Goal: Transaction & Acquisition: Purchase product/service

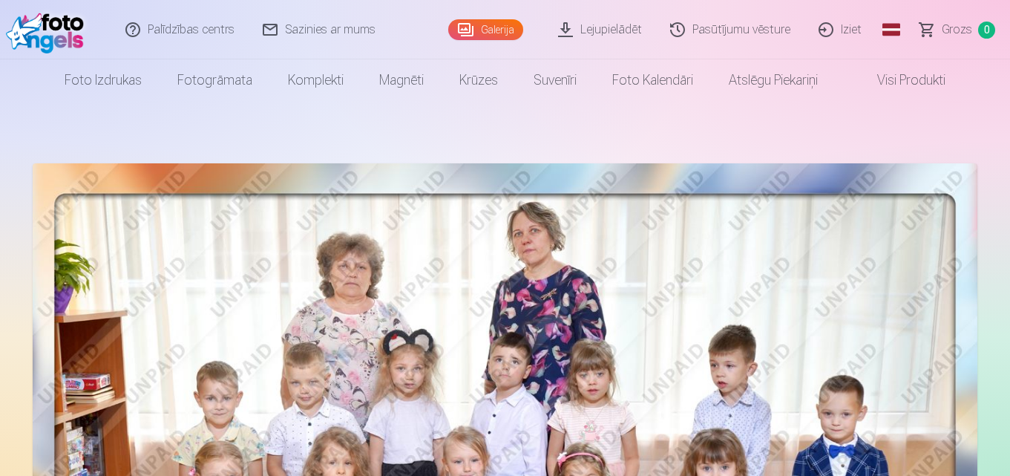
click at [303, 33] on link "Sazinies ar mums" at bounding box center [319, 29] width 141 height 59
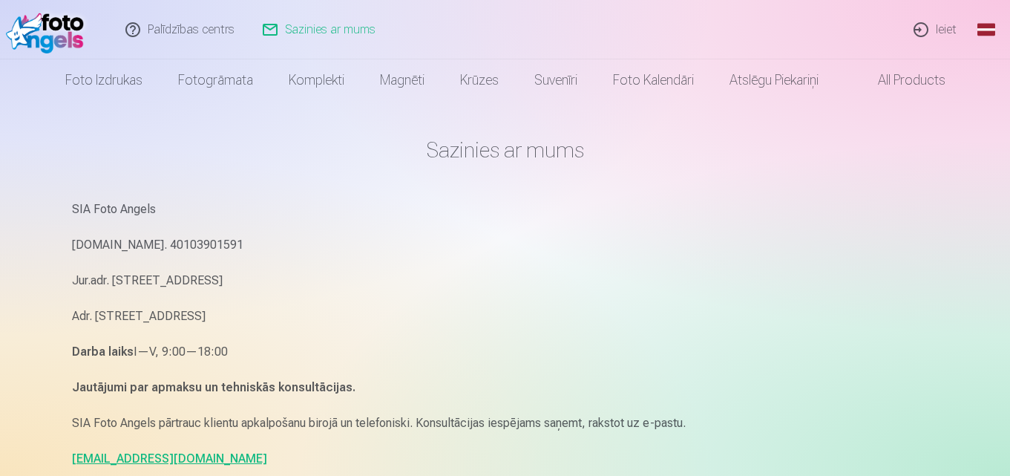
click at [318, 220] on div "SIA Foto Angels Reg.Nr. 40103901591 Jur.adr. Rīga, Dzelzavas iela 74 k-1 - 34, …" at bounding box center [505, 334] width 867 height 270
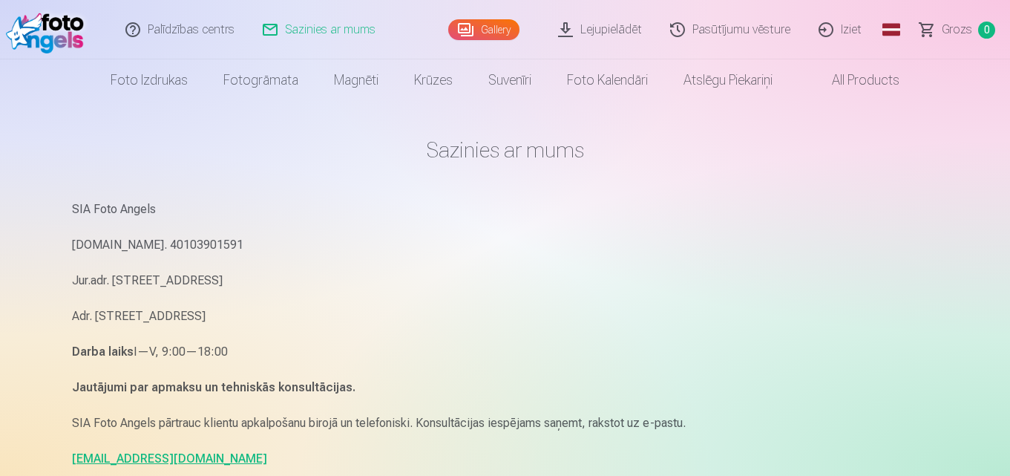
click at [125, 463] on link "info@fotoangels.lv" at bounding box center [169, 458] width 195 height 14
click at [150, 459] on link "info@fotoangels.lv" at bounding box center [169, 458] width 195 height 14
drag, startPoint x: 183, startPoint y: 456, endPoint x: 70, endPoint y: 456, distance: 112.8
click at [70, 456] on div "Sazinies ar mums SIA Foto Angels Reg.Nr. 40103901591 Jur.adr. Rīga, Dzelzavas i…" at bounding box center [505, 456] width 890 height 913
copy link "info@fotoangels.lv"
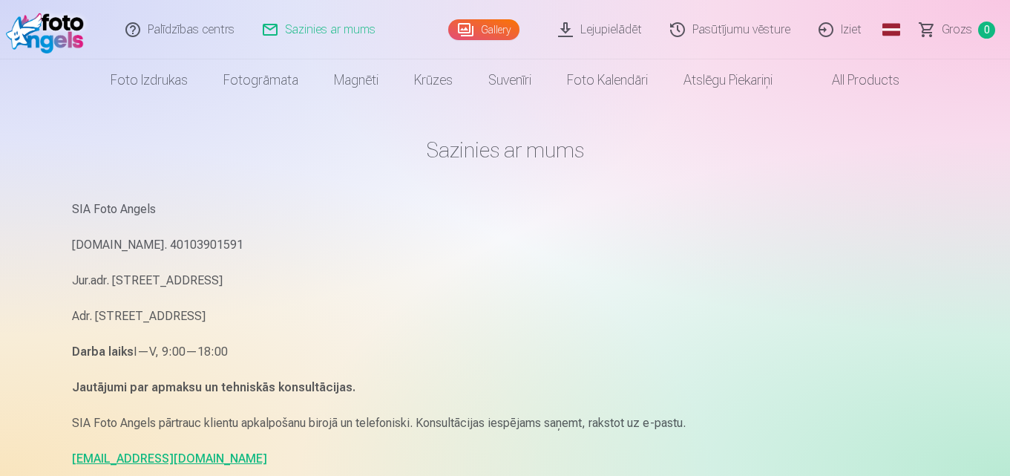
click at [905, 252] on p "Reg.Nr. 40103901591" at bounding box center [505, 244] width 867 height 21
click at [491, 29] on link "Gallery" at bounding box center [483, 29] width 71 height 21
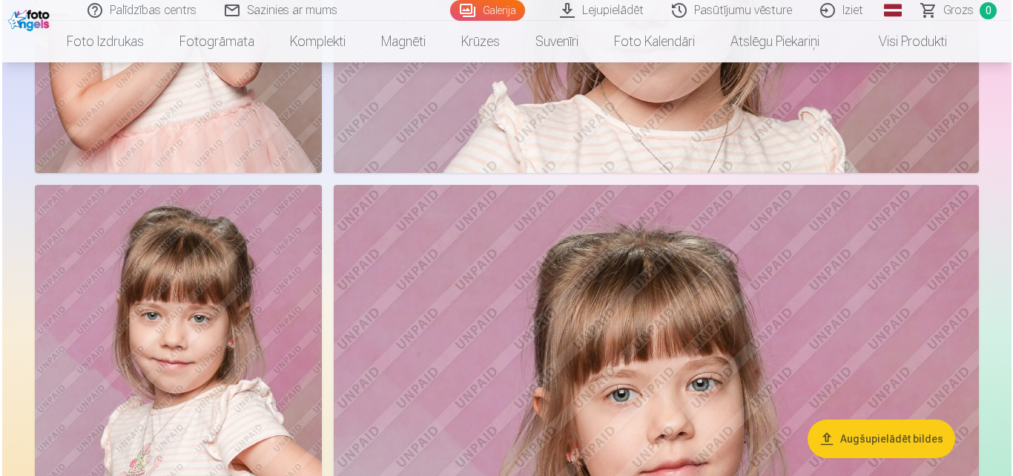
scroll to position [5792, 0]
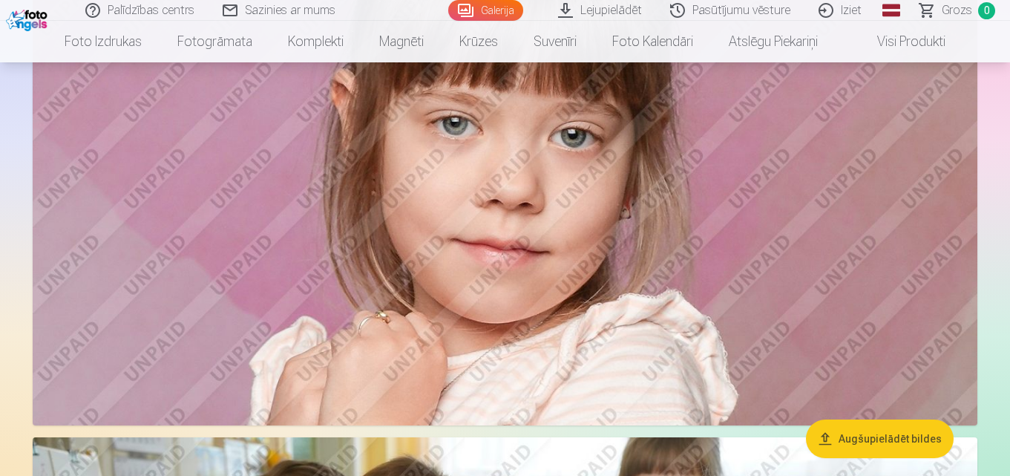
click at [396, 272] on img at bounding box center [505, 110] width 944 height 629
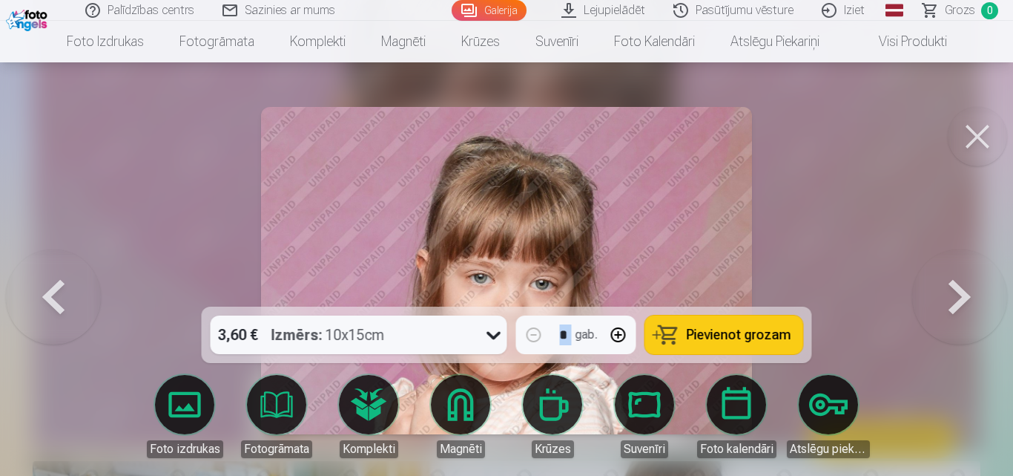
click at [987, 138] on button at bounding box center [977, 136] width 59 height 59
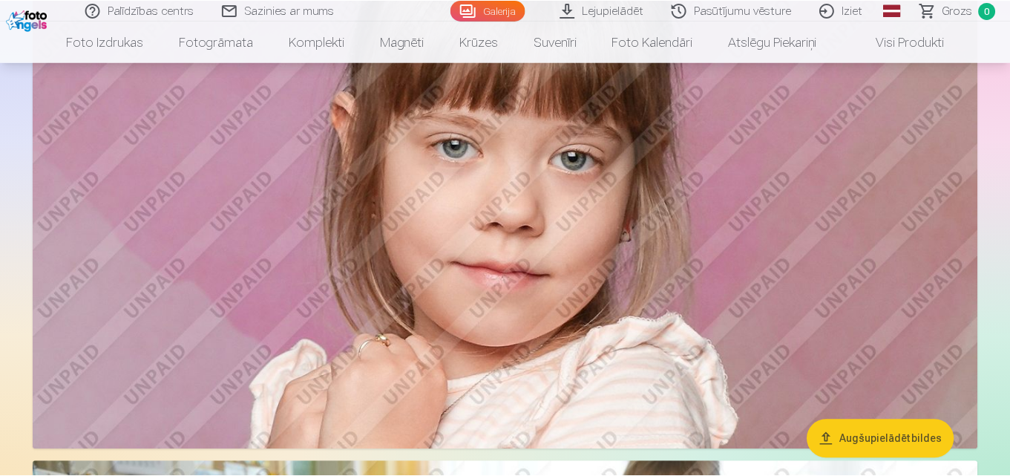
scroll to position [5771, 0]
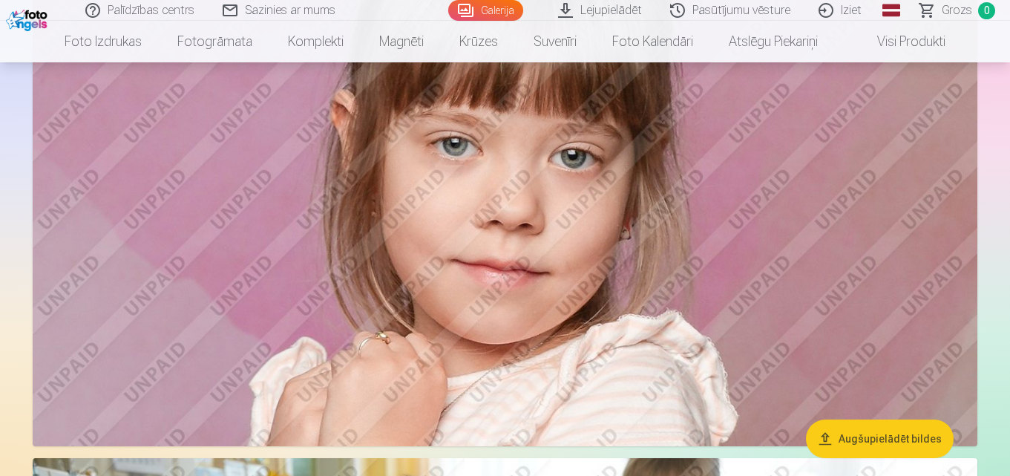
click at [604, 7] on link "Lejupielādēt" at bounding box center [601, 10] width 112 height 21
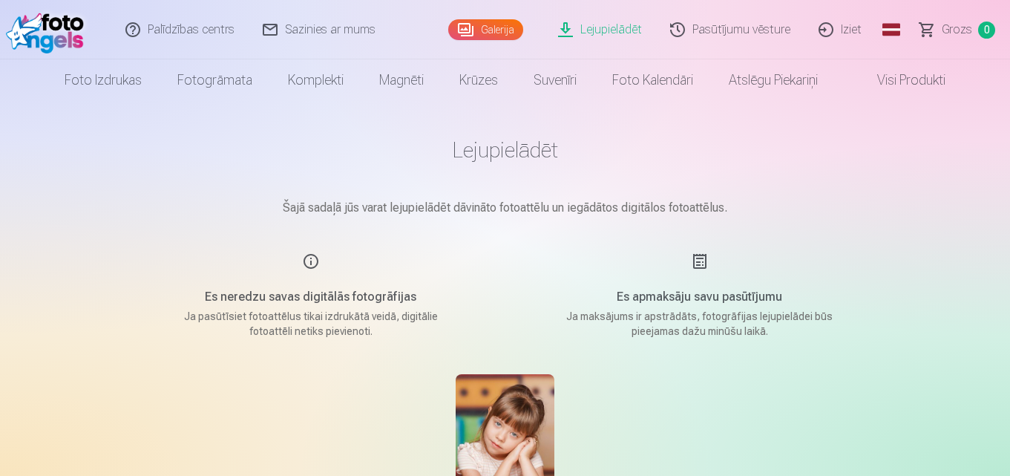
click at [149, 56] on link "Palīdzības centrs" at bounding box center [180, 29] width 137 height 59
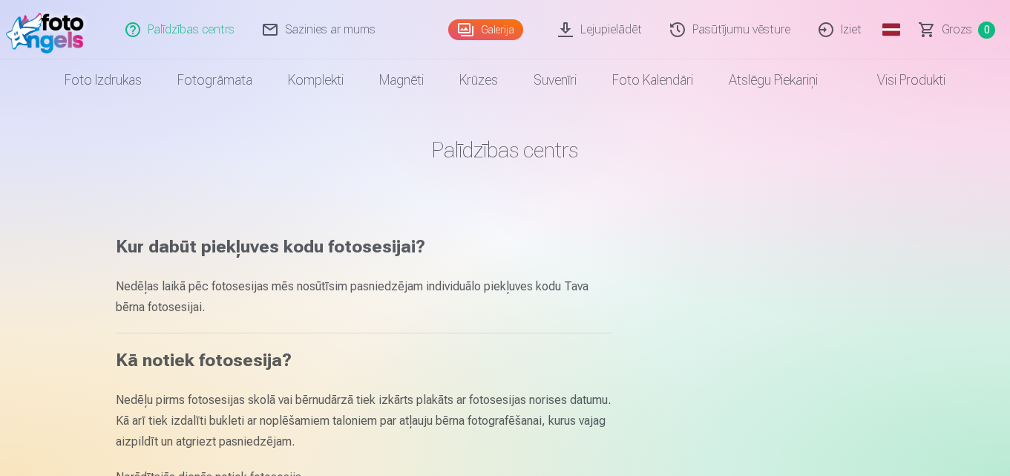
click at [330, 33] on link "Sazinies ar mums" at bounding box center [319, 29] width 141 height 59
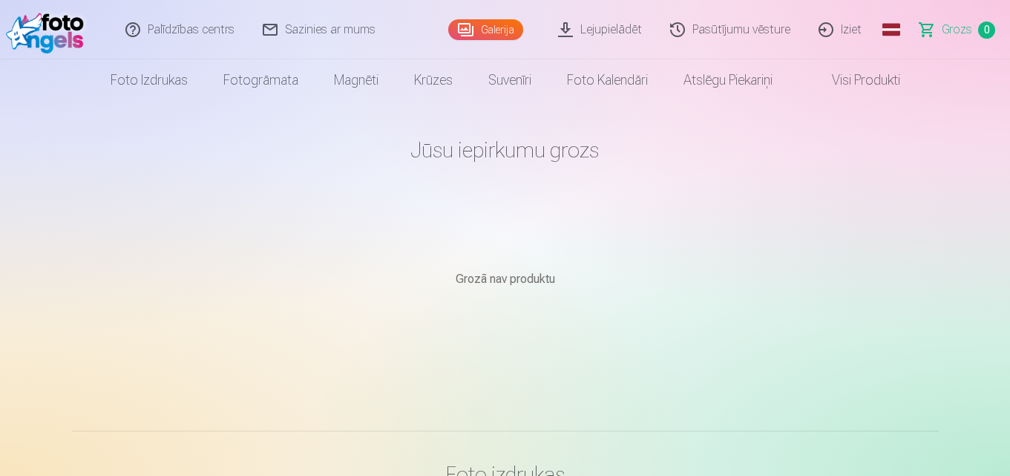
click at [173, 27] on link "Palīdzības centrs" at bounding box center [180, 29] width 137 height 59
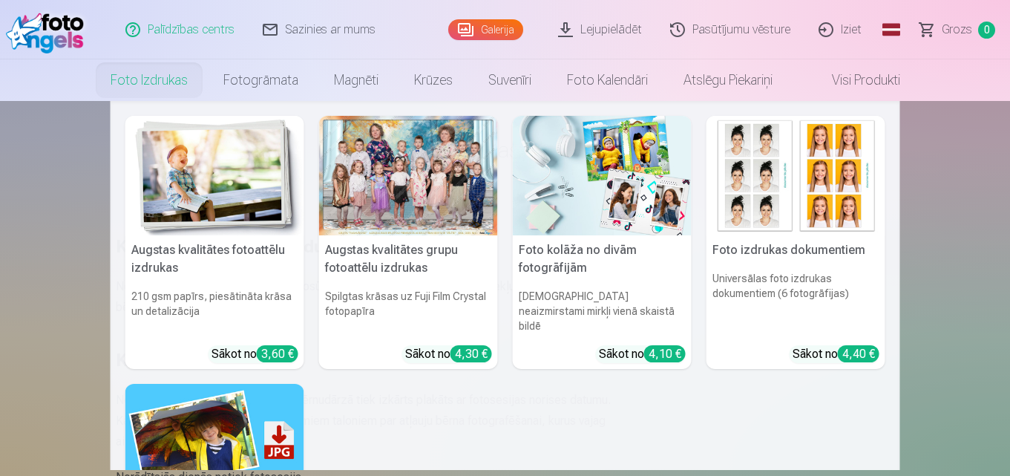
click at [151, 80] on link "Foto izdrukas" at bounding box center [149, 80] width 113 height 42
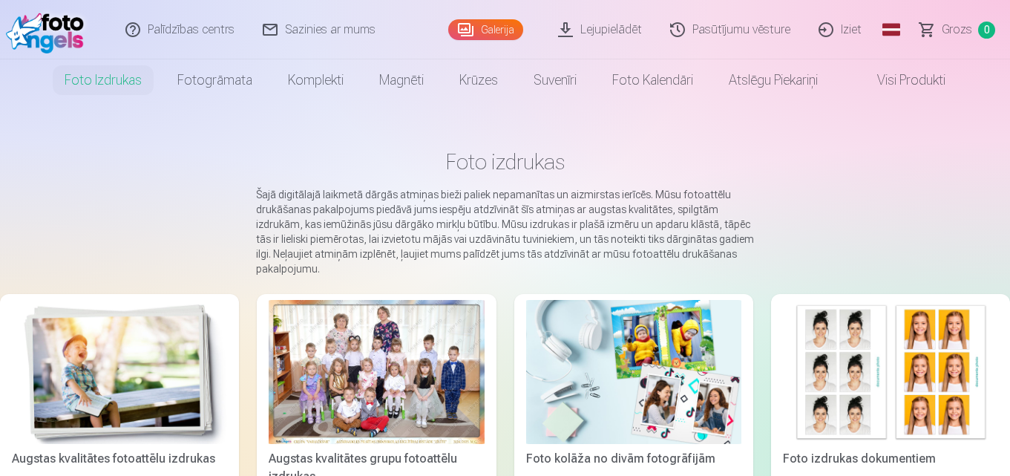
drag, startPoint x: 798, startPoint y: 191, endPoint x: 806, endPoint y: 188, distance: 8.0
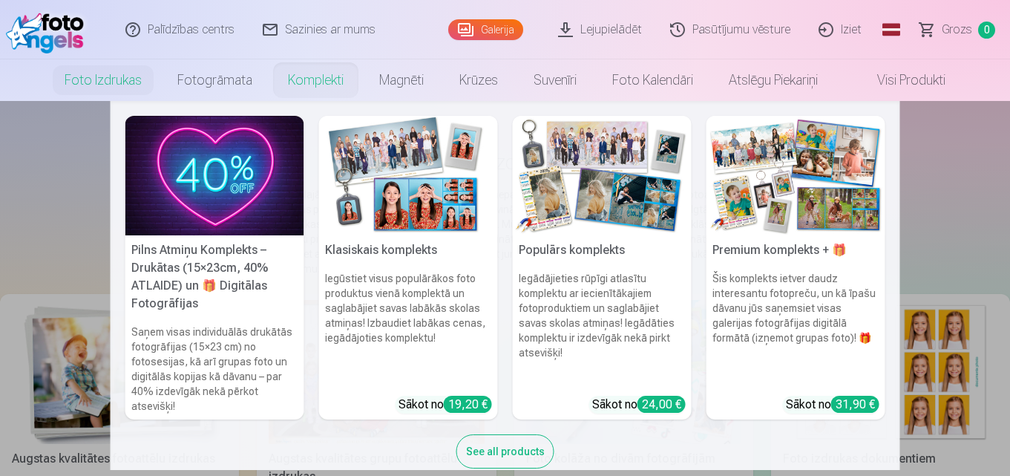
click at [297, 86] on link "Komplekti" at bounding box center [315, 80] width 91 height 42
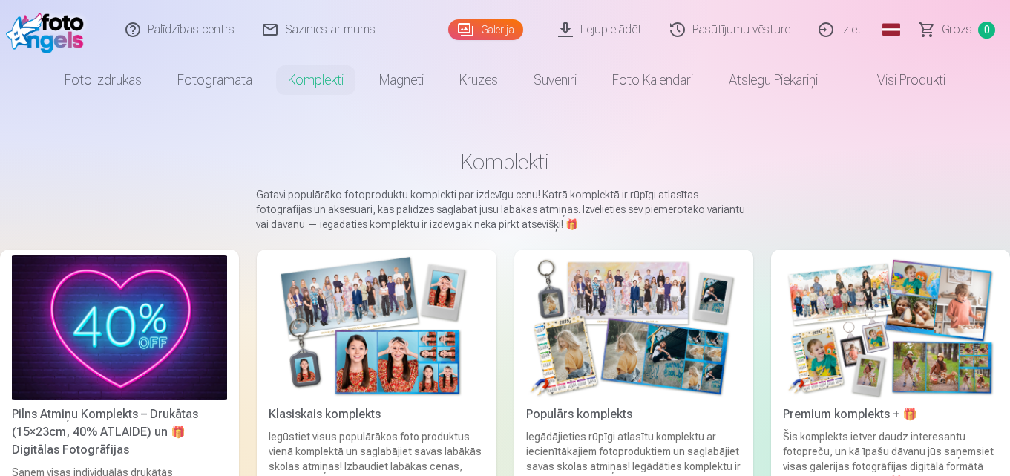
click at [297, 86] on link "Komplekti" at bounding box center [315, 80] width 91 height 42
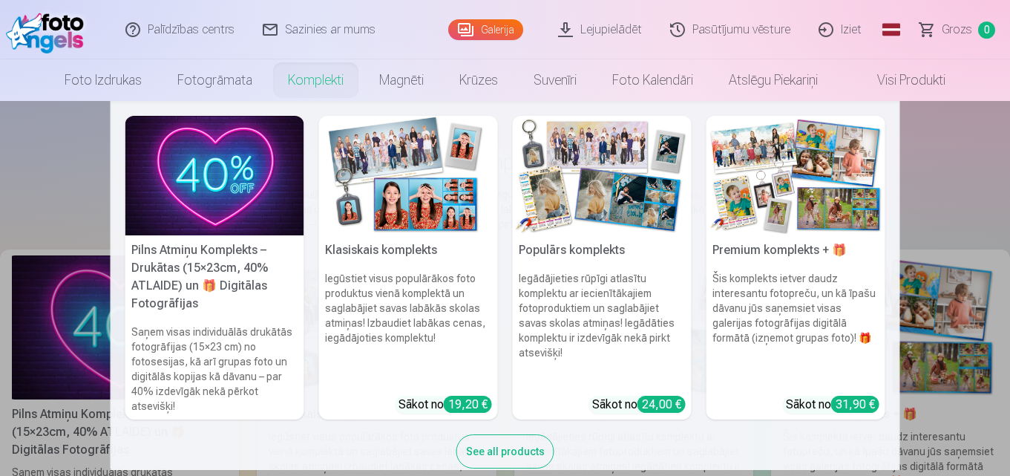
click at [798, 221] on img at bounding box center [795, 175] width 179 height 119
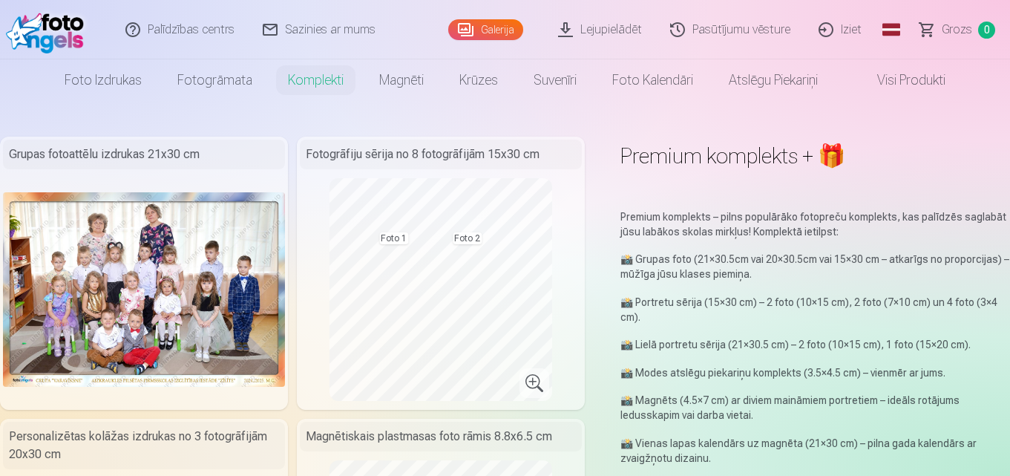
click at [889, 79] on link "Visi produkti" at bounding box center [899, 80] width 128 height 42
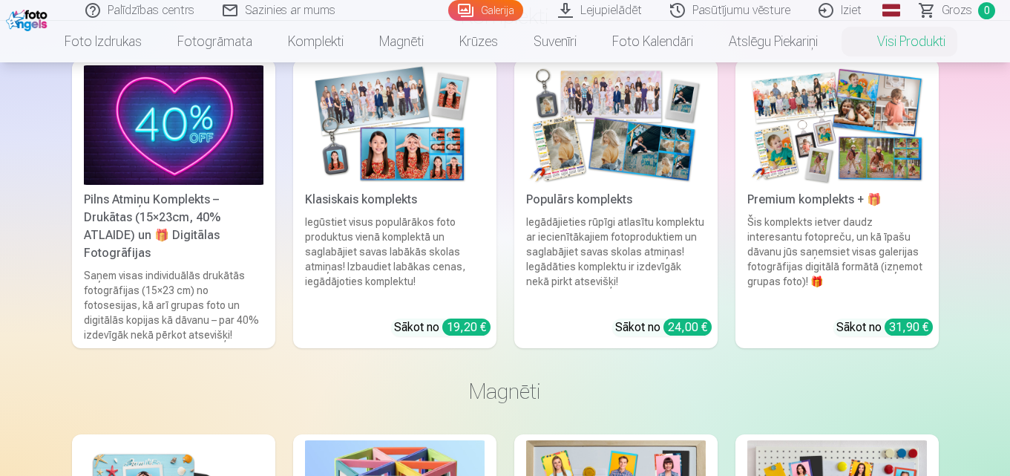
scroll to position [987, 0]
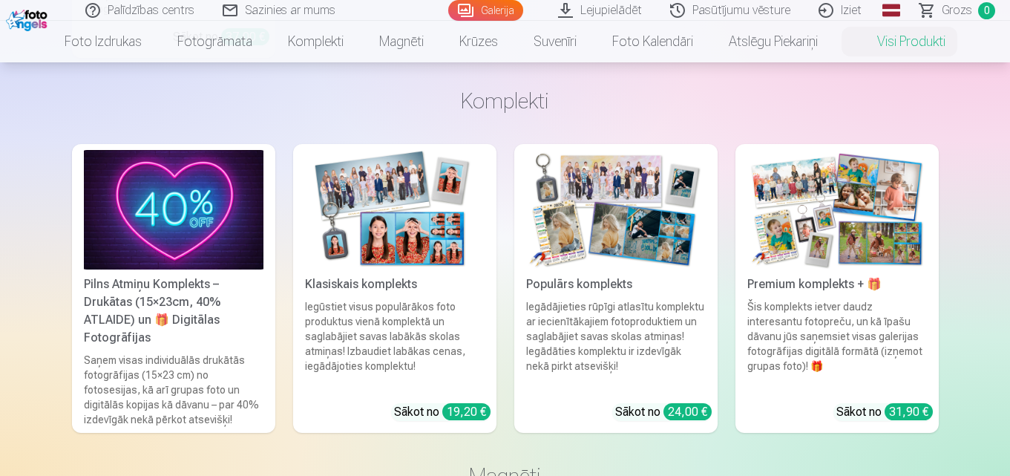
click at [174, 283] on div "Pilns Atmiņu Komplekts – Drukātas (15×23cm, 40% ATLAIDE) un 🎁 Digitālas Fotogrā…" at bounding box center [173, 310] width 191 height 71
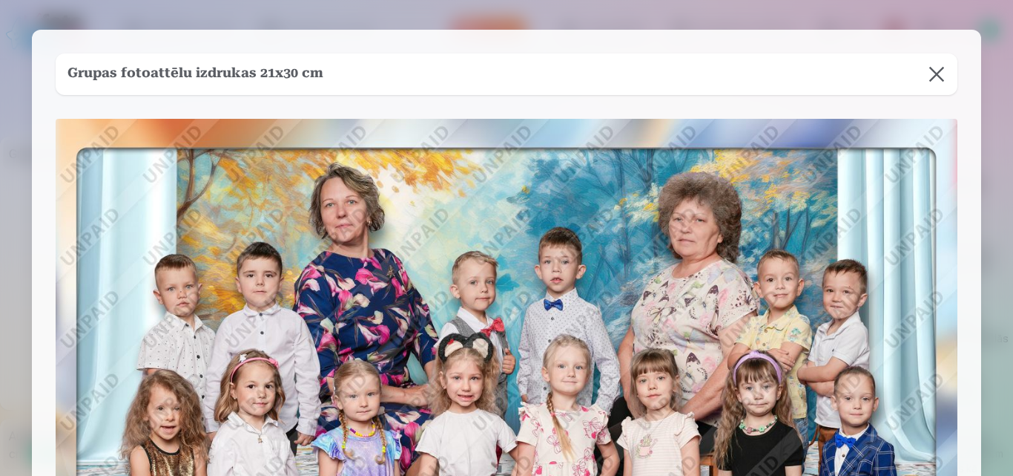
click at [962, 222] on div "Grupas fotoattēlu izdrukas 21x30 cm" at bounding box center [507, 397] width 950 height 734
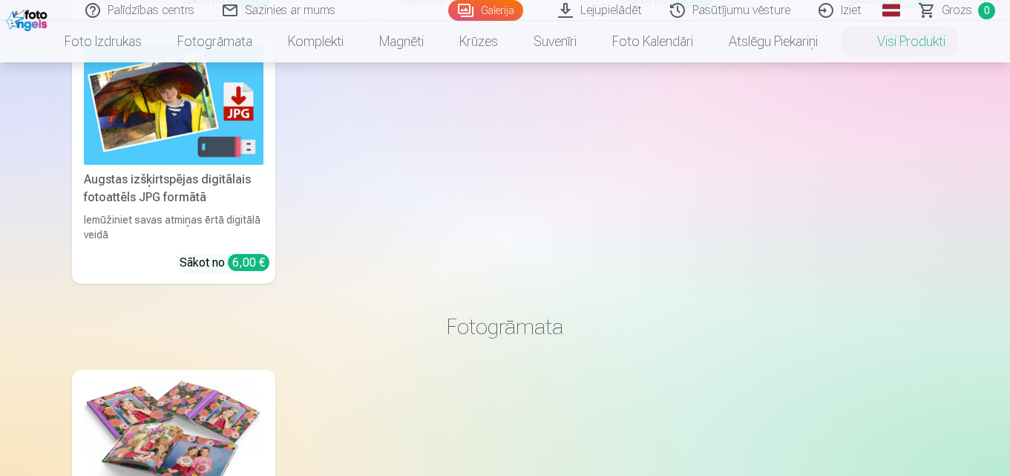
scroll to position [832, 0]
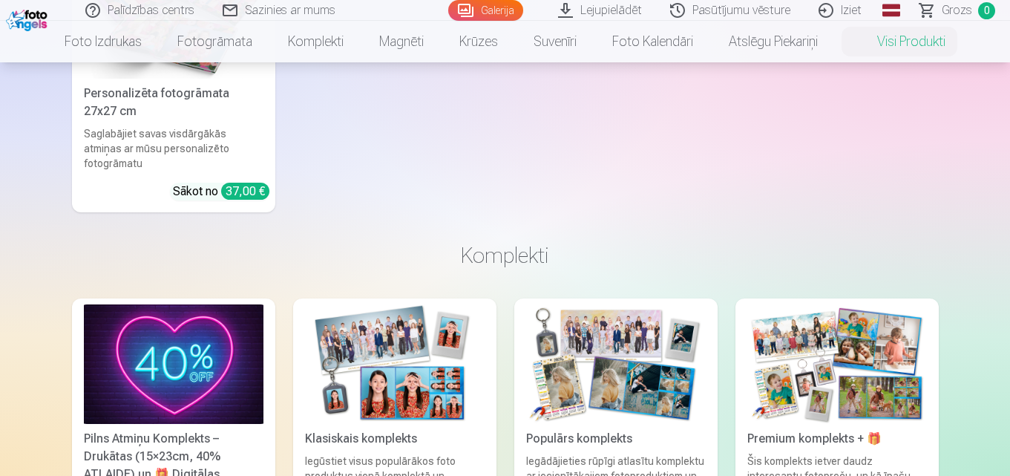
click at [108, 436] on div "Pilns Atmiņu Komplekts – Drukātas (15×23cm, 40% ATLAIDE) un 🎁 Digitālas Fotogrā…" at bounding box center [173, 465] width 191 height 71
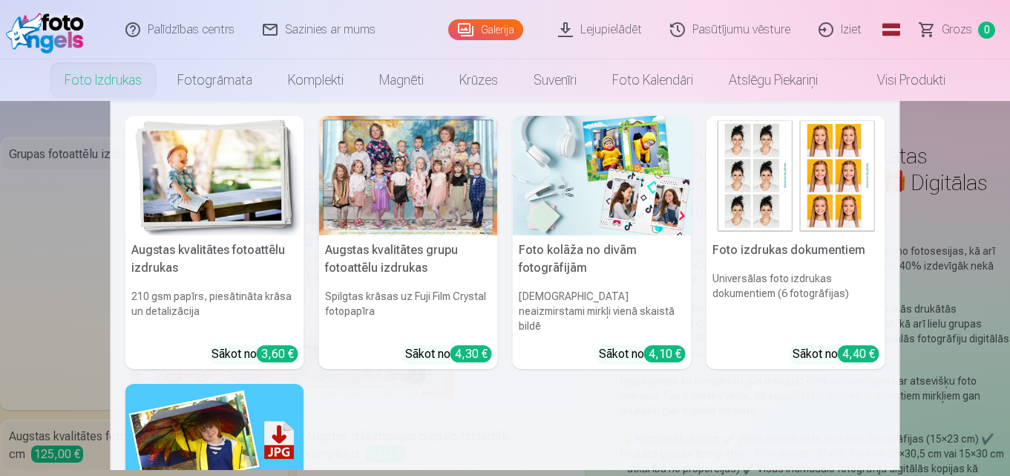
click at [94, 84] on link "Foto izdrukas" at bounding box center [103, 80] width 113 height 42
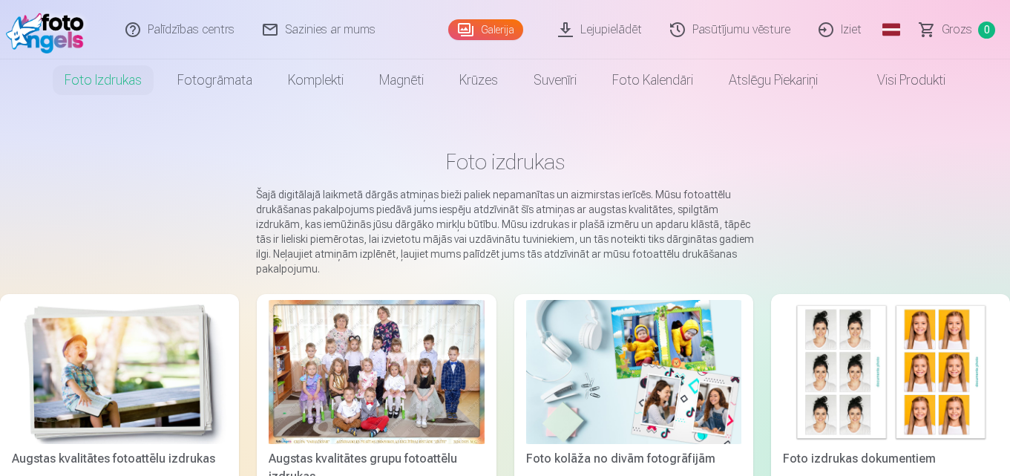
click at [626, 30] on link "Lejupielādēt" at bounding box center [601, 29] width 112 height 59
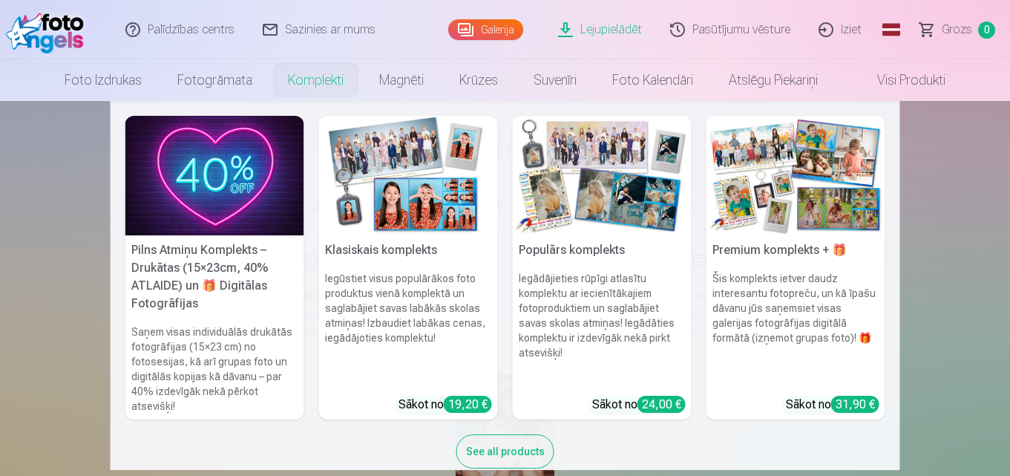
click at [315, 75] on link "Komplekti" at bounding box center [315, 80] width 91 height 42
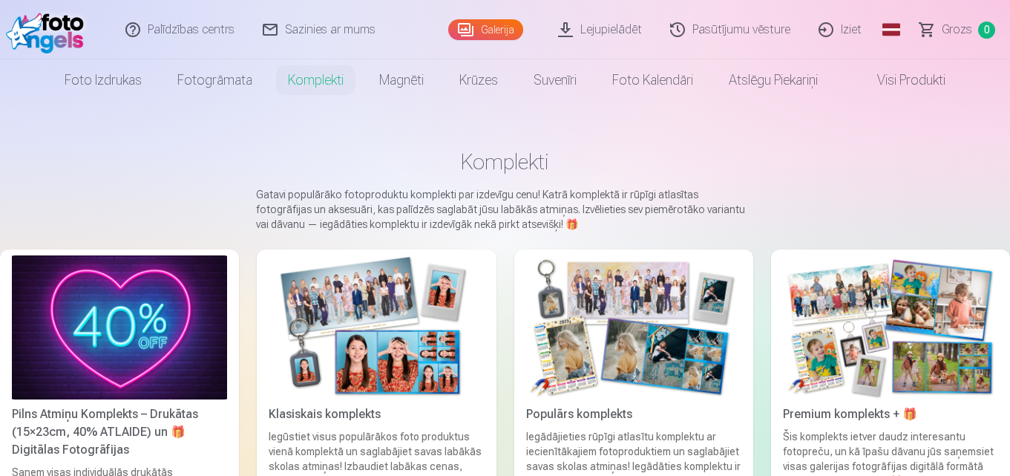
click at [369, 303] on img at bounding box center [376, 327] width 215 height 144
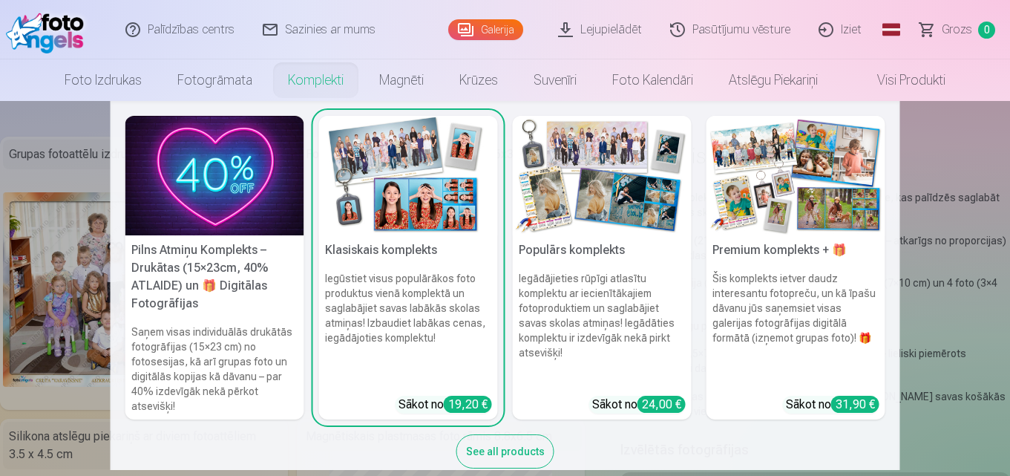
click at [571, 214] on img at bounding box center [602, 175] width 179 height 119
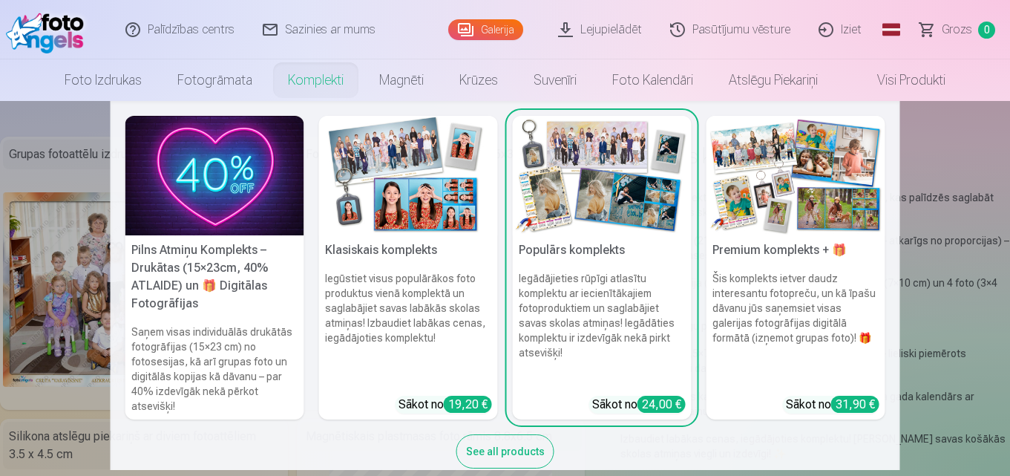
click at [769, 223] on img at bounding box center [795, 175] width 179 height 119
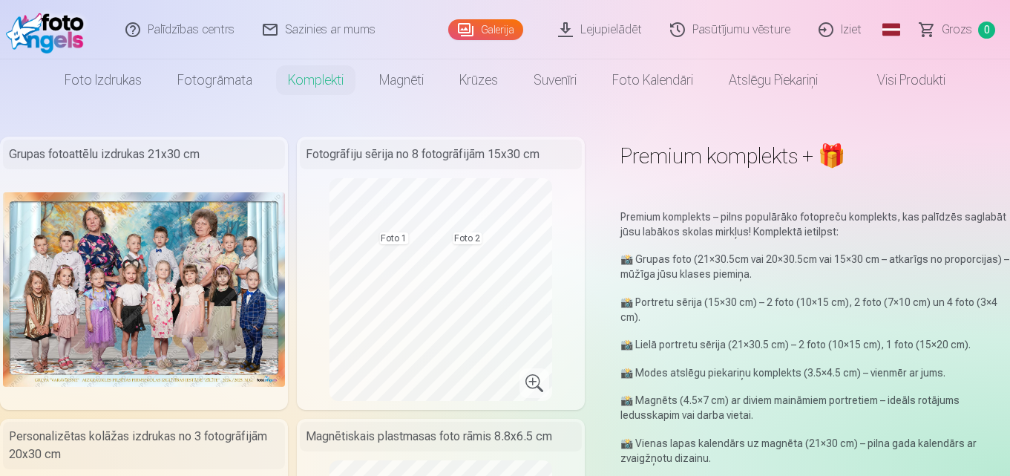
drag, startPoint x: 1000, startPoint y: 67, endPoint x: 1013, endPoint y: 30, distance: 39.2
click at [1009, 30] on html "Palīdzības centrs Sazinies ar mums Galerija Lejupielādēt Pasūtījumu vēsture Izi…" at bounding box center [505, 238] width 1010 height 476
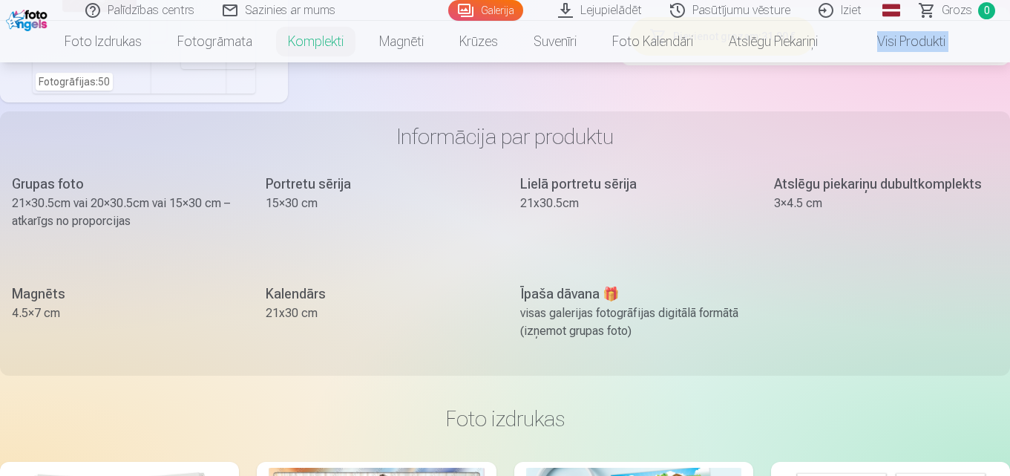
scroll to position [1048, 0]
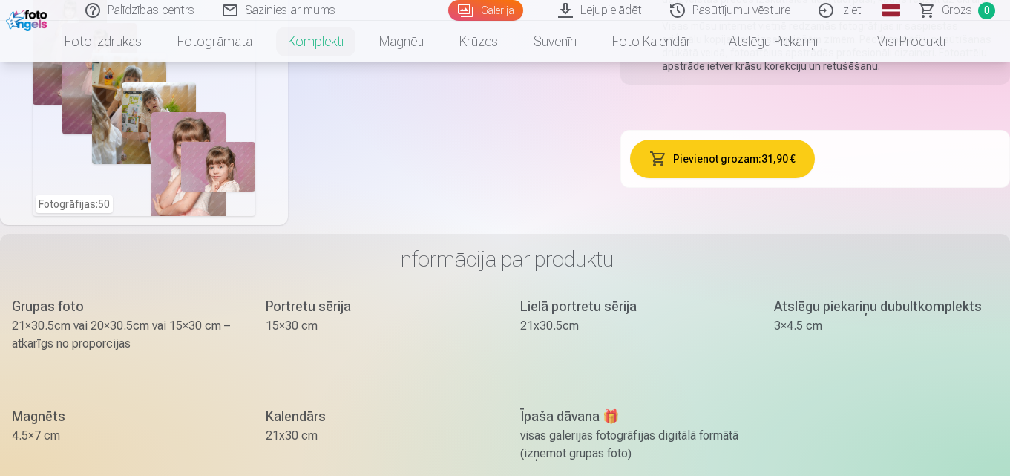
drag, startPoint x: 1009, startPoint y: 104, endPoint x: 1006, endPoint y: 79, distance: 25.4
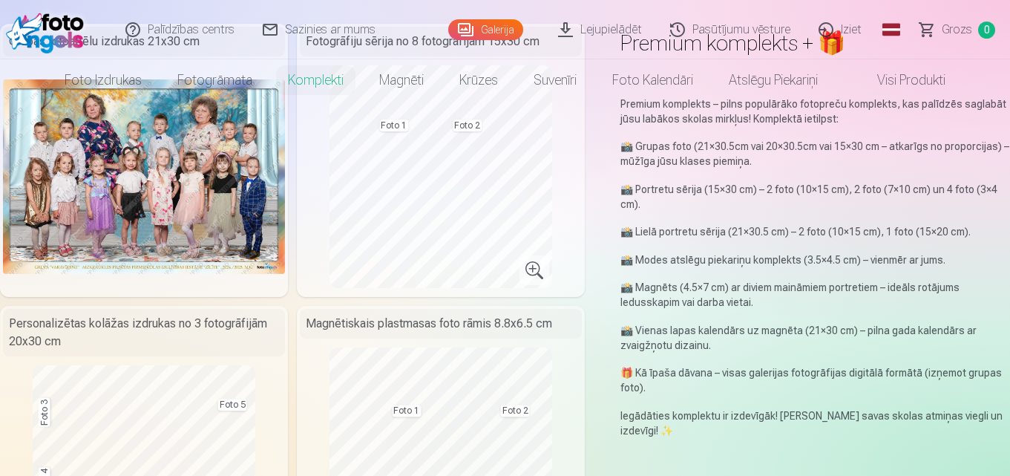
scroll to position [0, 0]
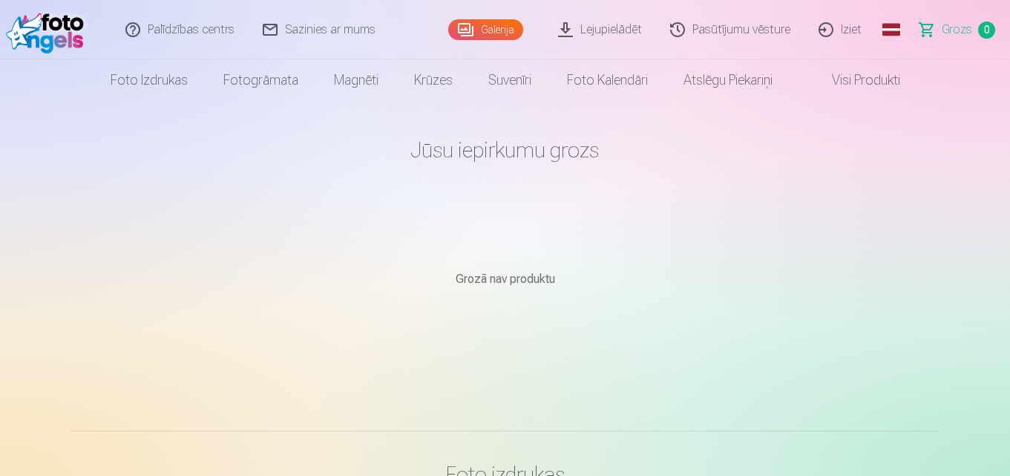
drag, startPoint x: 1008, startPoint y: 27, endPoint x: 1010, endPoint y: 4, distance: 22.4
click at [1009, 4] on html "Palīdzības centrs Sazinies ar mums Galerija Lejupielādēt Pasūtījumu vēsture Izi…" at bounding box center [505, 238] width 1010 height 476
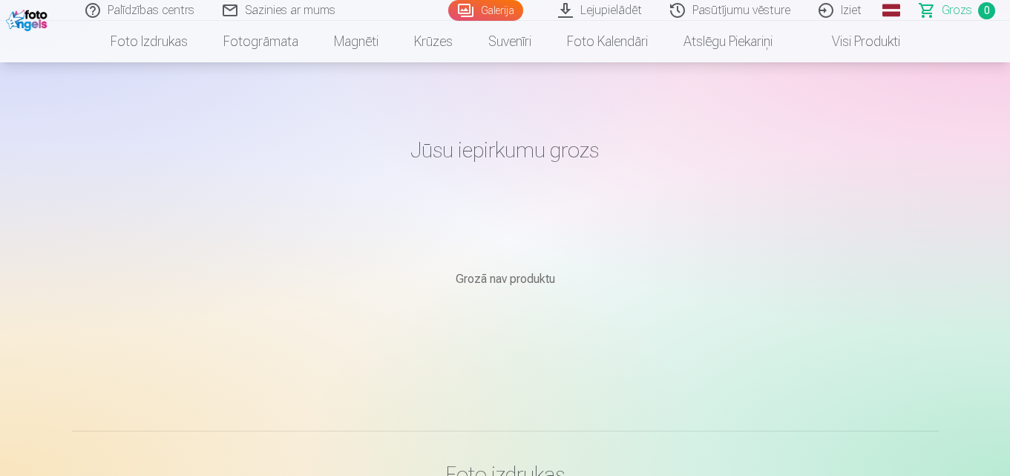
scroll to position [823, 0]
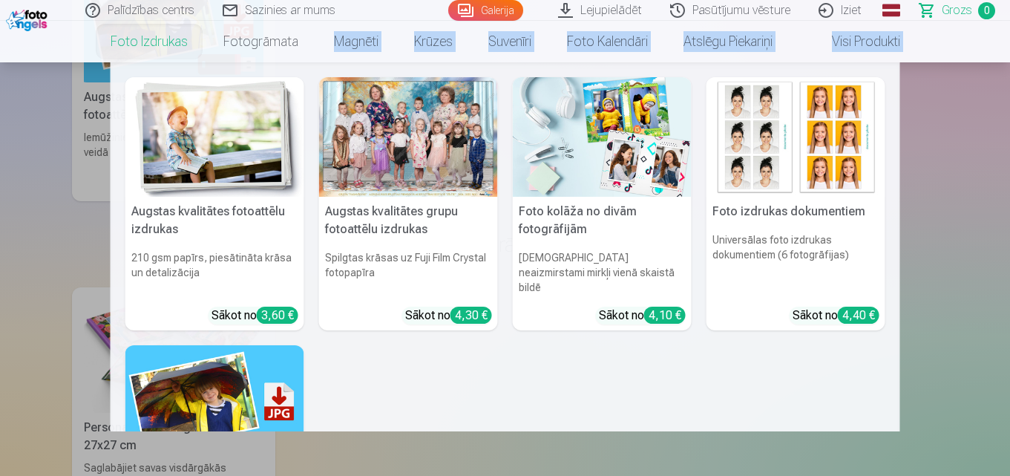
click at [136, 43] on link "Foto izdrukas" at bounding box center [149, 42] width 113 height 42
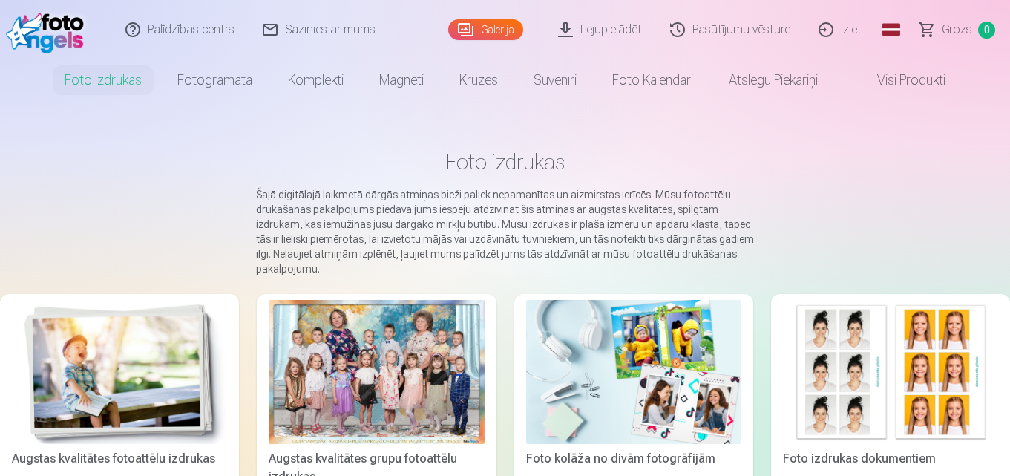
click at [493, 34] on link "Galerija" at bounding box center [485, 29] width 75 height 21
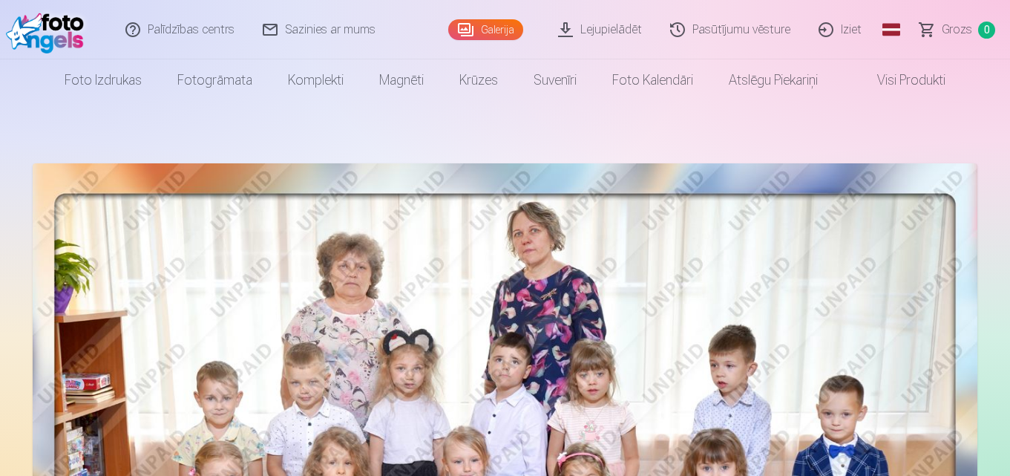
click at [493, 35] on link "Galerija" at bounding box center [485, 29] width 75 height 21
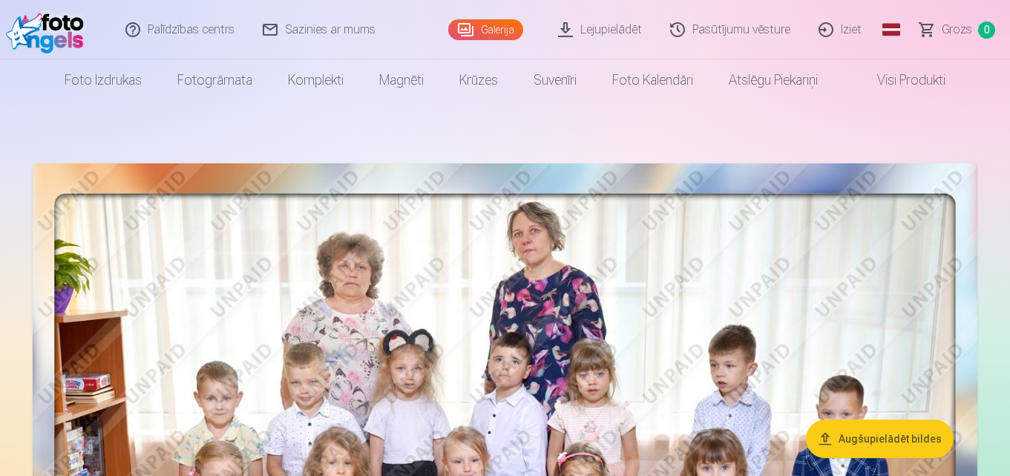
click at [400, 15] on div "Palīdzības centrs Sazinies ar mums Galerija Lejupielādēt Pasūtījumu vēsture Izi…" at bounding box center [505, 29] width 1010 height 59
click at [852, 444] on button "Augšupielādēt bildes" at bounding box center [880, 438] width 148 height 39
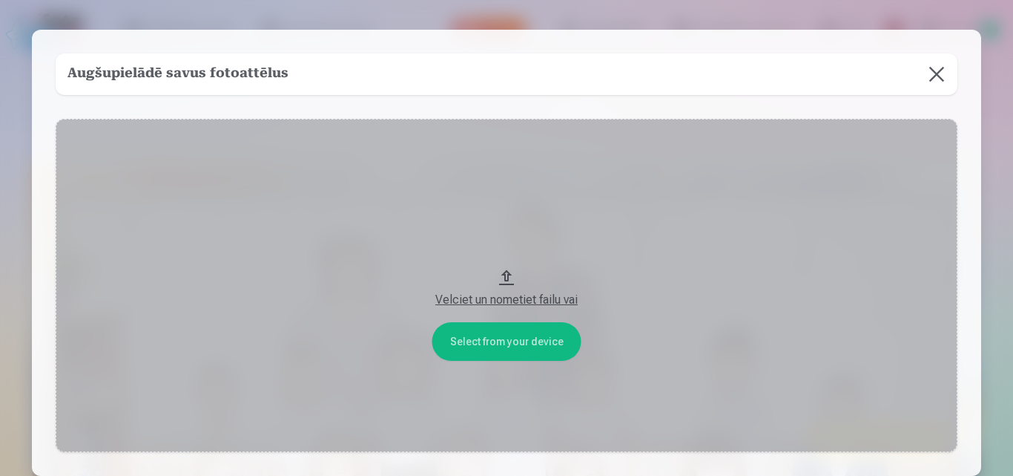
click at [559, 300] on div "Velciet un nometiet failu vai" at bounding box center [506, 300] width 872 height 18
click at [933, 74] on button at bounding box center [937, 74] width 42 height 42
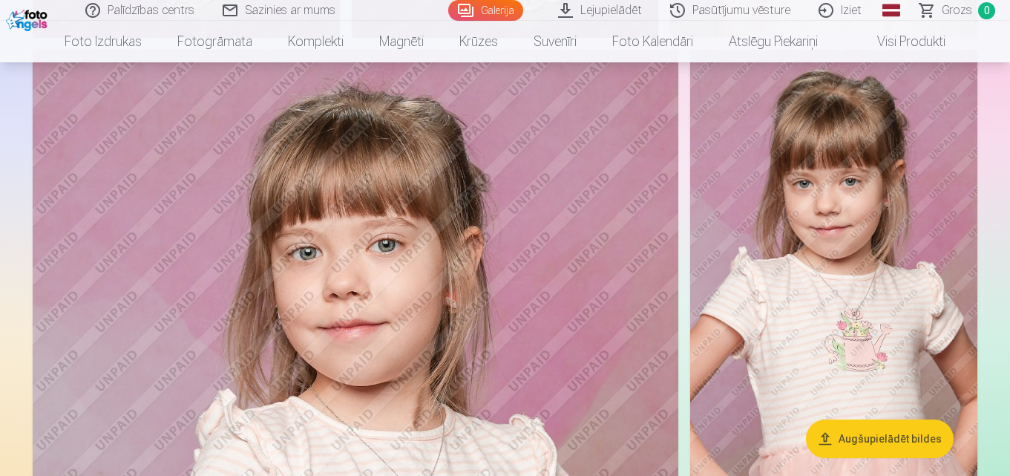
scroll to position [4072, 0]
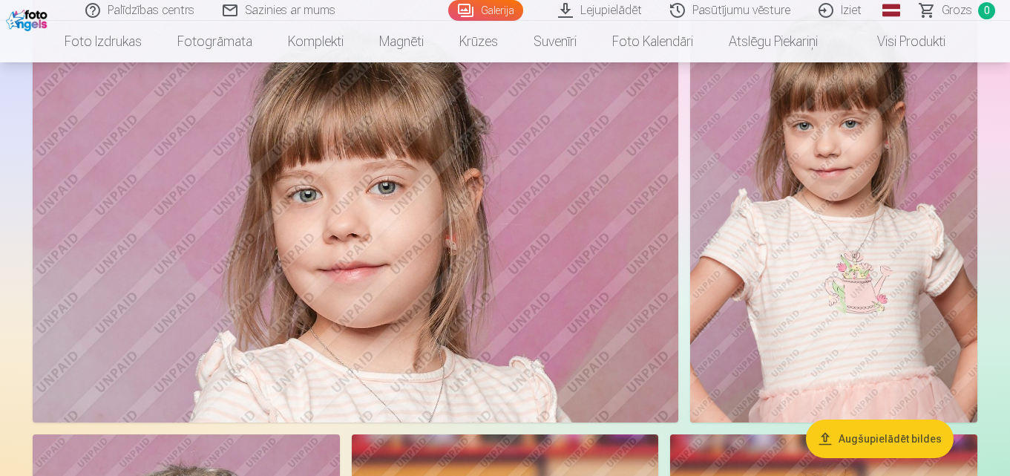
scroll to position [1634, 0]
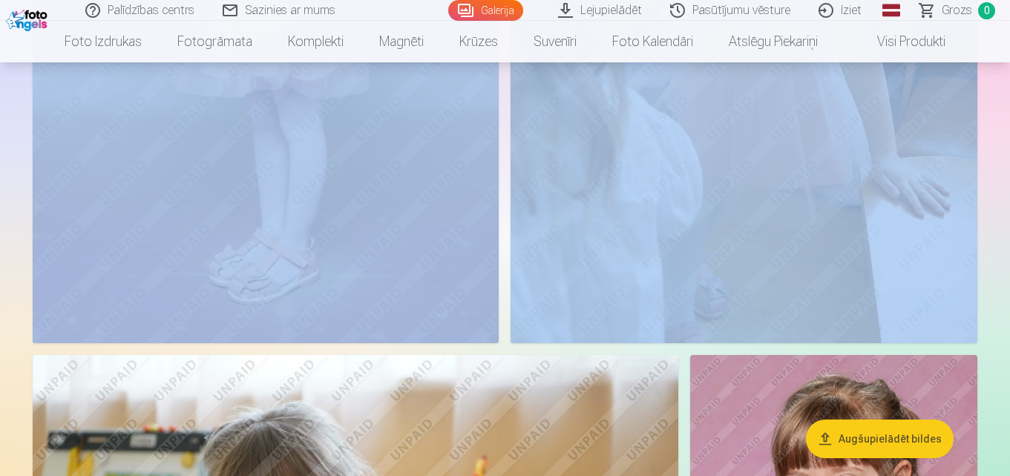
drag, startPoint x: 1009, startPoint y: 54, endPoint x: 1008, endPoint y: -7, distance: 60.8
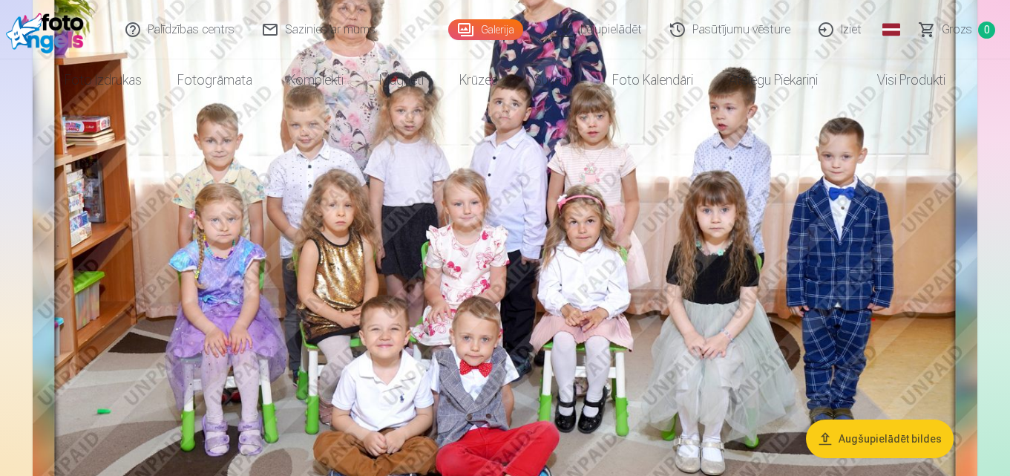
scroll to position [0, 0]
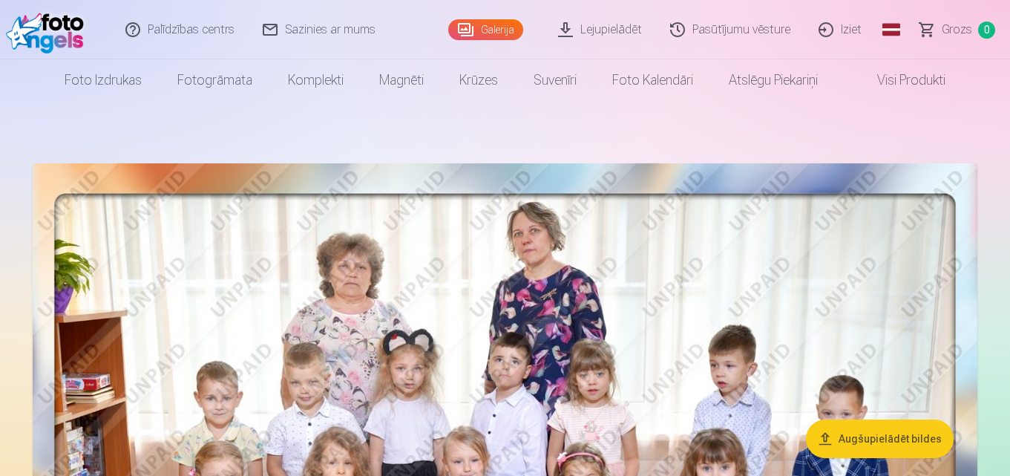
click at [318, 76] on link "Komplekti" at bounding box center [315, 80] width 91 height 42
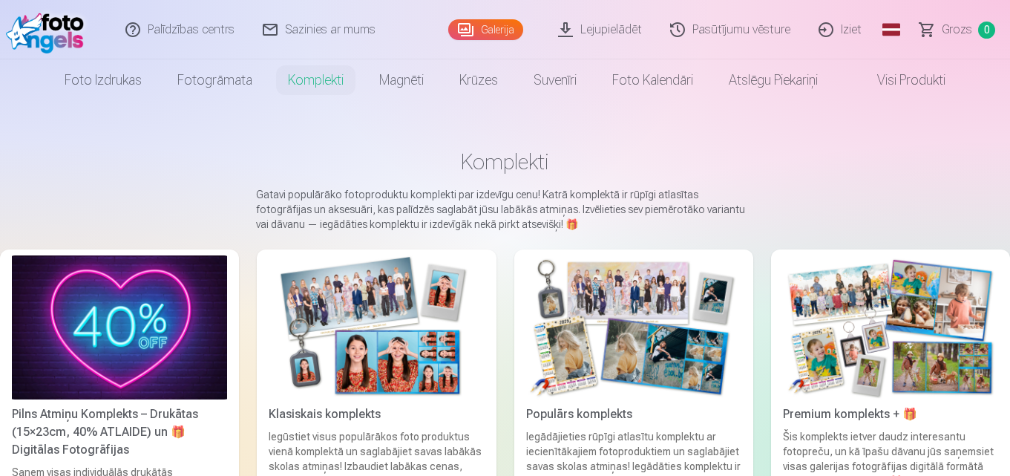
click at [843, 333] on img at bounding box center [890, 327] width 215 height 144
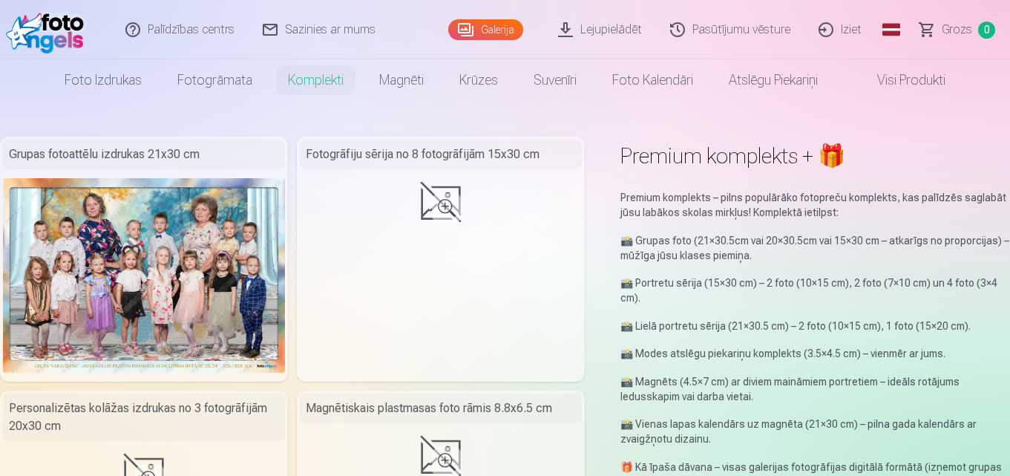
click at [892, 318] on div "Premium komplekts – pilns populārāko fotopreču komplekts, kas palīdzēs saglabāt…" at bounding box center [815, 360] width 390 height 341
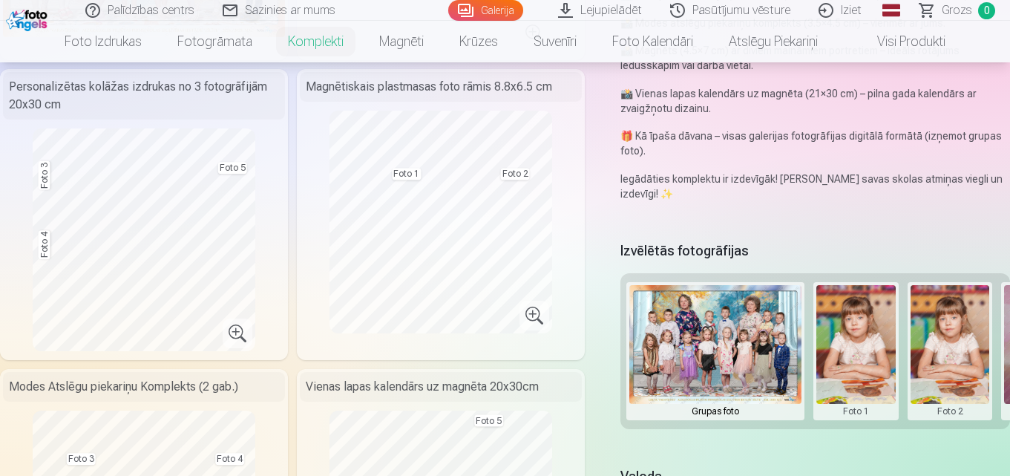
scroll to position [0, 61]
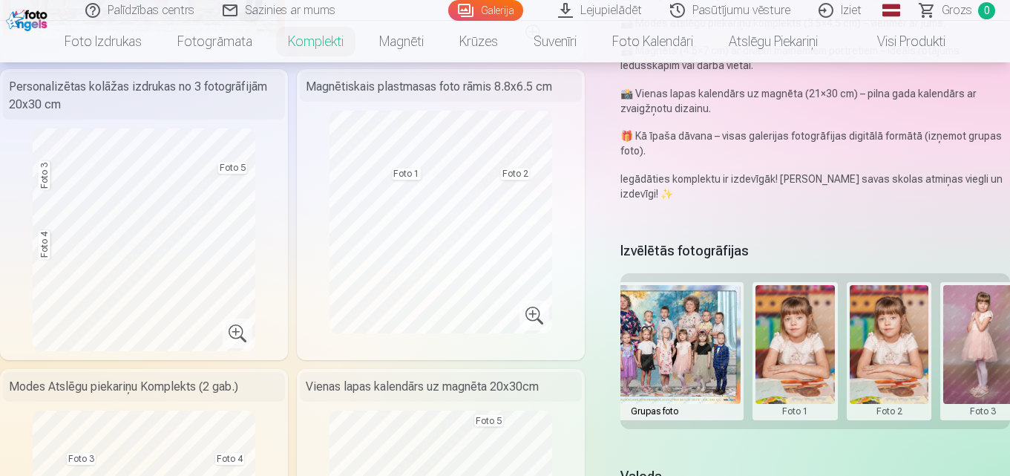
drag, startPoint x: 681, startPoint y: 432, endPoint x: 760, endPoint y: 433, distance: 79.4
click at [760, 433] on div "Izvēlētās fotogrāfijas Grupas foto Foto 1 Foto 2 Foto 3 Foto 4 Foto 5" at bounding box center [815, 342] width 390 height 211
click at [811, 441] on div "Izvēlētās fotogrāfijas Grupas foto Foto 1 Foto 2 Foto 3 Foto 4 Foto 5" at bounding box center [815, 342] width 390 height 211
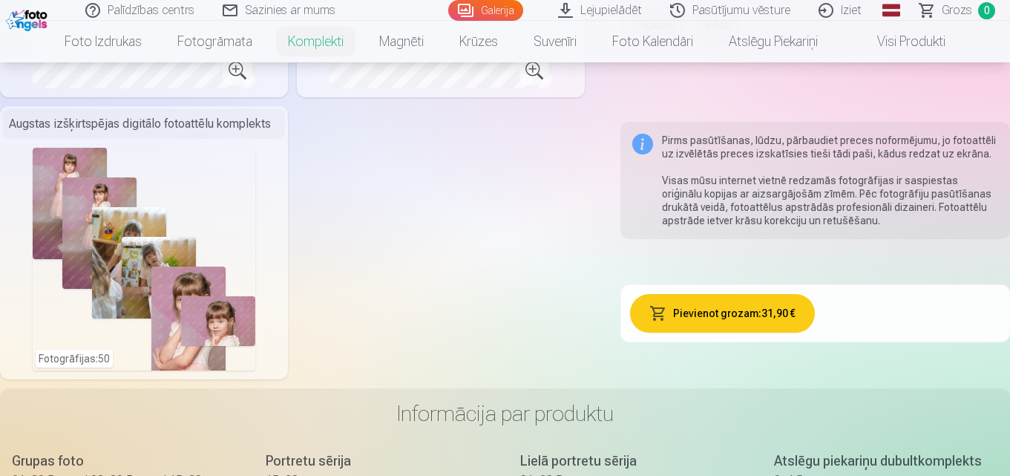
scroll to position [873, 0]
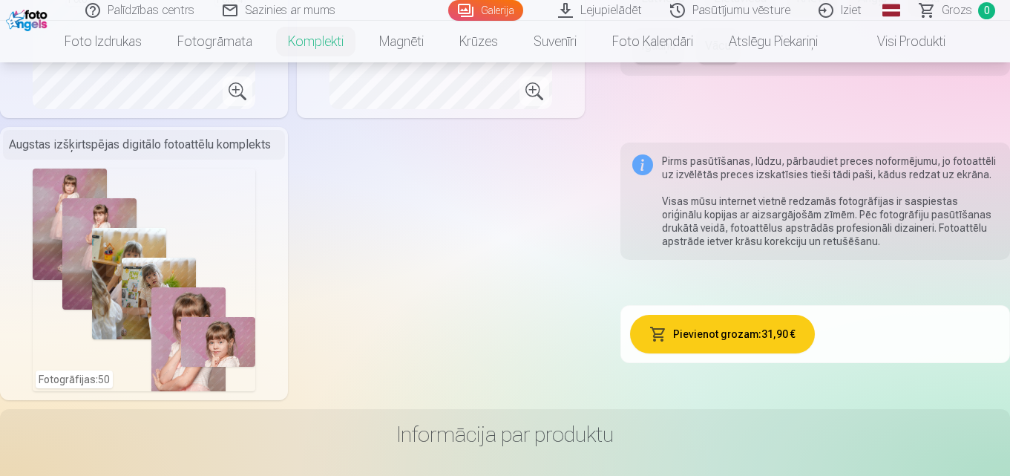
click at [1005, 212] on div "Pirms pasūtīšanas, lūdzu, pārbaudiet preces noformējumu, jo fotoattēli uz izvēl…" at bounding box center [815, 200] width 390 height 117
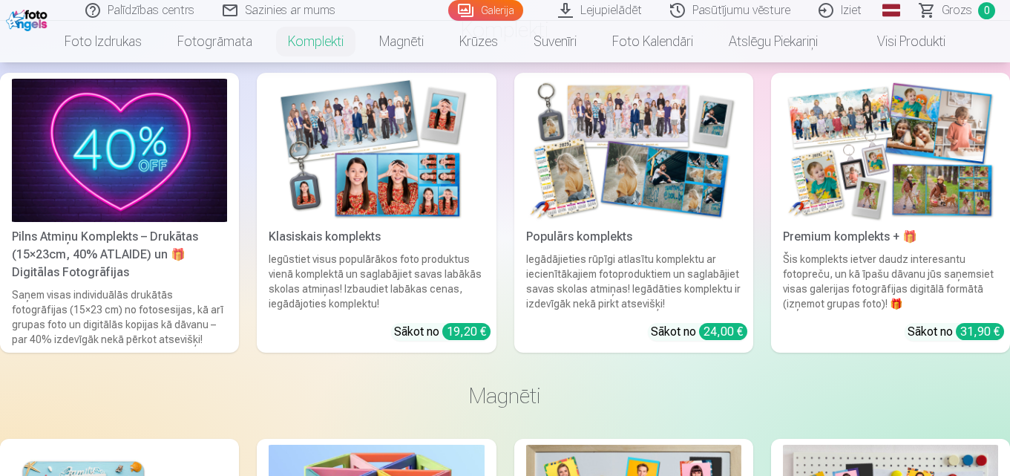
scroll to position [2486, 0]
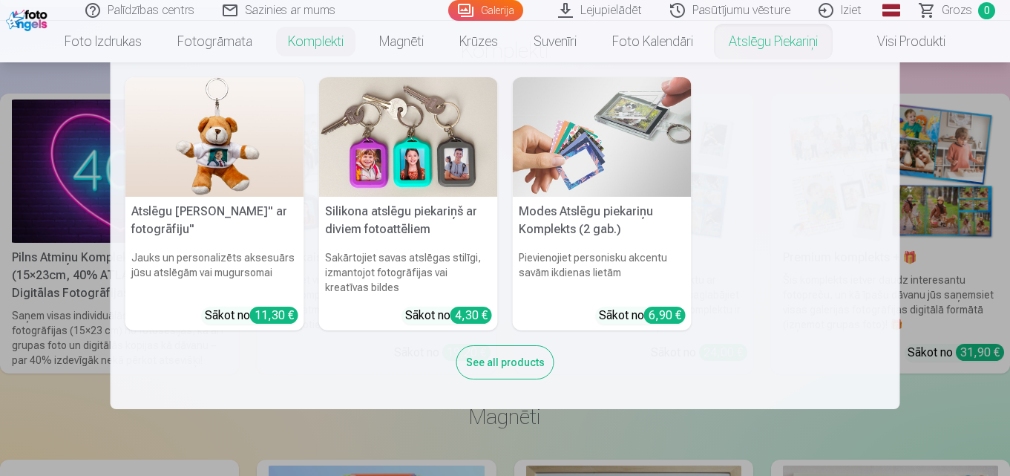
click at [783, 44] on link "Atslēgu piekariņi" at bounding box center [773, 42] width 125 height 42
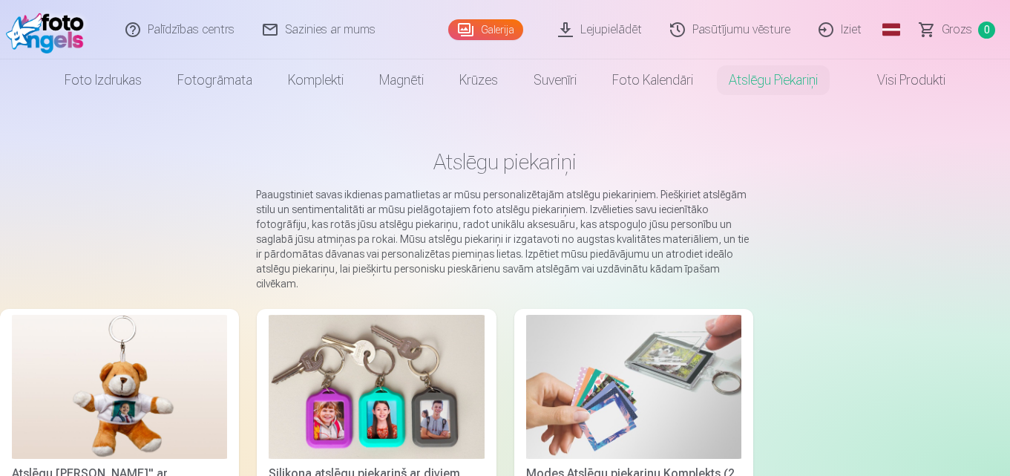
click at [484, 24] on link "Galerija" at bounding box center [485, 29] width 75 height 21
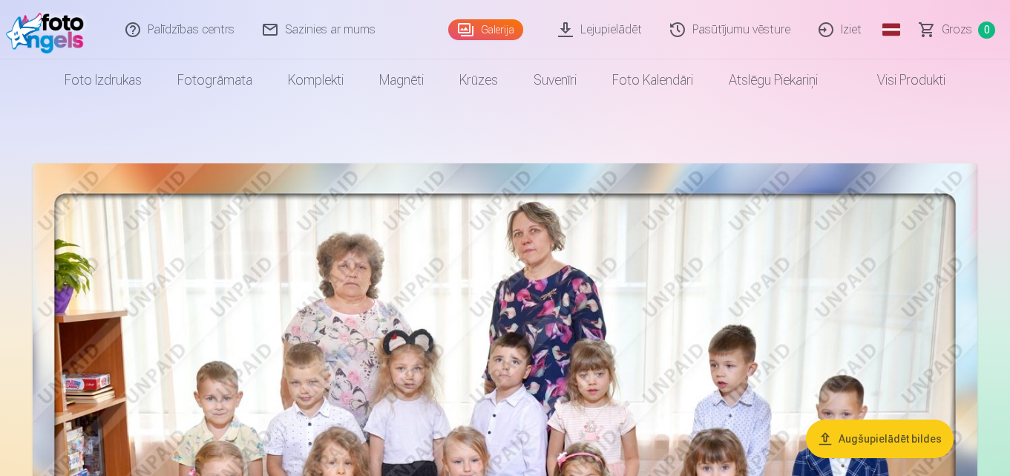
click at [484, 25] on link "Galerija" at bounding box center [485, 29] width 75 height 21
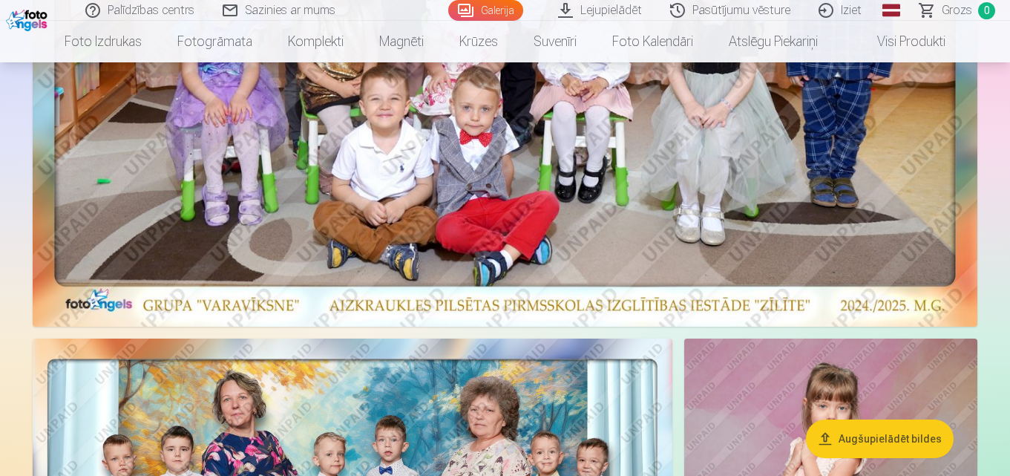
scroll to position [287, 0]
